Goal: Task Accomplishment & Management: Use online tool/utility

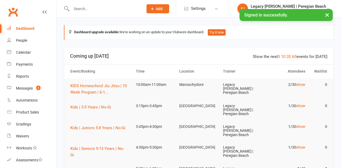
click at [20, 31] on link "Dashboard" at bounding box center [31, 29] width 49 height 12
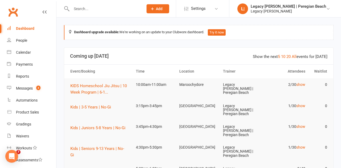
click at [9, 30] on icon at bounding box center [9, 28] width 4 height 4
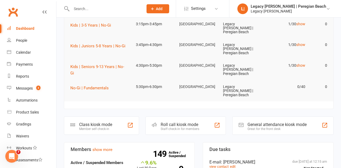
click at [96, 122] on div "Class kiosk mode" at bounding box center [95, 124] width 33 height 5
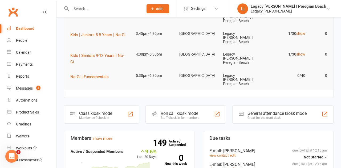
scroll to position [107, 0]
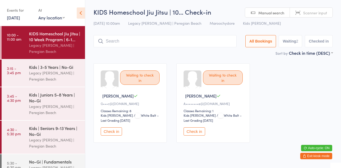
click at [37, 45] on div "Legacy [PERSON_NAME] | Peregian Beach" at bounding box center [54, 48] width 51 height 12
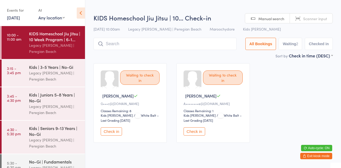
click at [122, 61] on div "Waiting to check in Mikki G G•••c@pm.me Classes Remaining: 8 Kids Jiu Jitsu Kid…" at bounding box center [213, 103] width 248 height 89
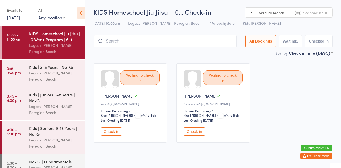
click at [129, 50] on div "Sort by Check in time (DESC) First name (ASC) First name (DESC) Last name (ASC)…" at bounding box center [212, 53] width 239 height 6
click at [36, 48] on div "Legacy [PERSON_NAME] | Peregian Beach" at bounding box center [54, 48] width 51 height 12
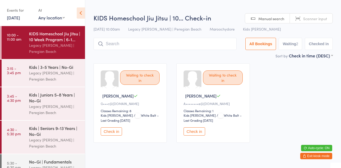
click at [116, 58] on div "Sort by Check in time (DESC) First name (ASC) First name (DESC) Last name (ASC)…" at bounding box center [212, 56] width 239 height 6
click at [111, 44] on input "search" at bounding box center [164, 44] width 143 height 12
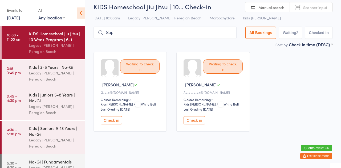
scroll to position [5, 0]
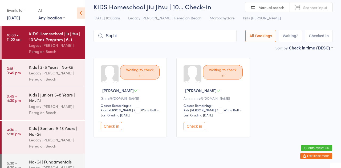
type input "Sophi"
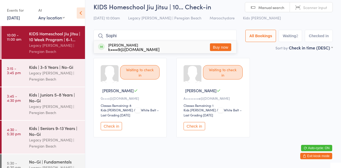
click at [220, 49] on button "Buy now" at bounding box center [220, 47] width 21 height 8
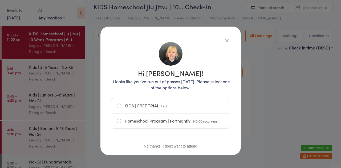
click at [226, 43] on icon "button" at bounding box center [227, 41] width 6 height 6
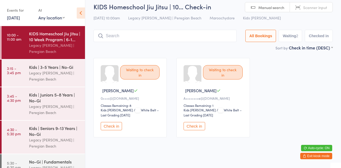
click at [111, 125] on button "Check in" at bounding box center [111, 126] width 21 height 8
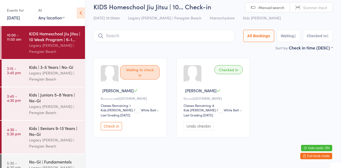
click at [111, 128] on button "Check in" at bounding box center [111, 126] width 21 height 8
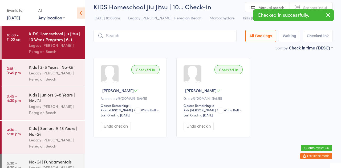
scroll to position [0, 0]
